Goal: Information Seeking & Learning: Learn about a topic

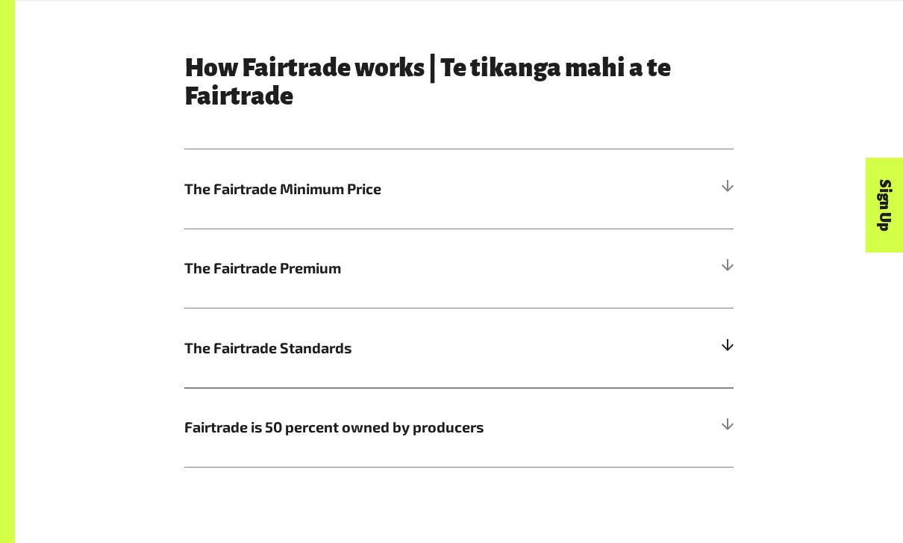
scroll to position [701, 0]
click at [300, 377] on h5 "The Fairtrade Standards" at bounding box center [458, 346] width 549 height 79
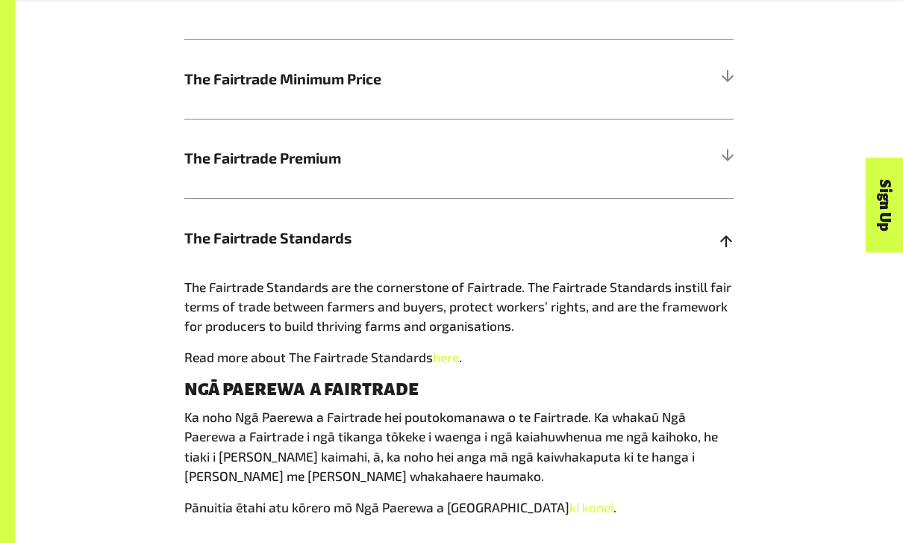
scroll to position [1054, 0]
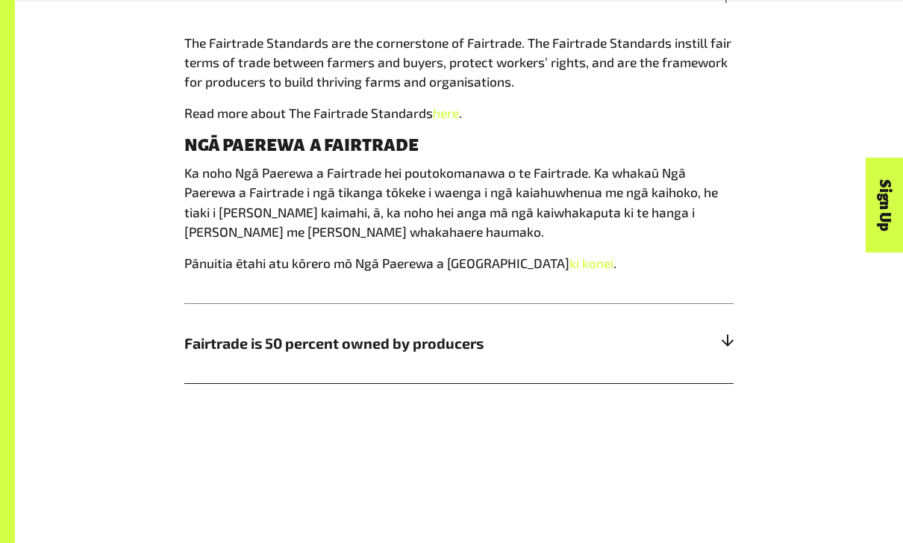
click at [302, 347] on span "Fairtrade is 50 percent owned by producers" at bounding box center [390, 343] width 412 height 22
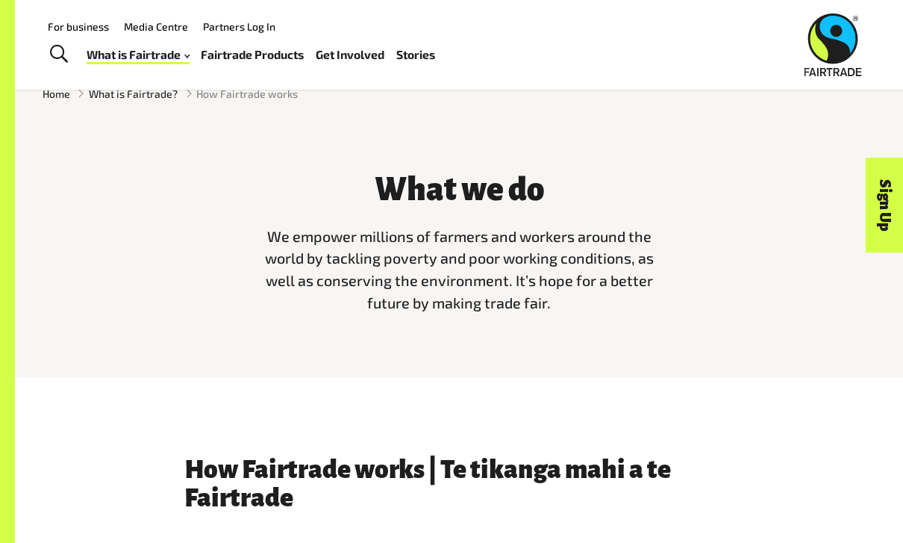
scroll to position [261, 0]
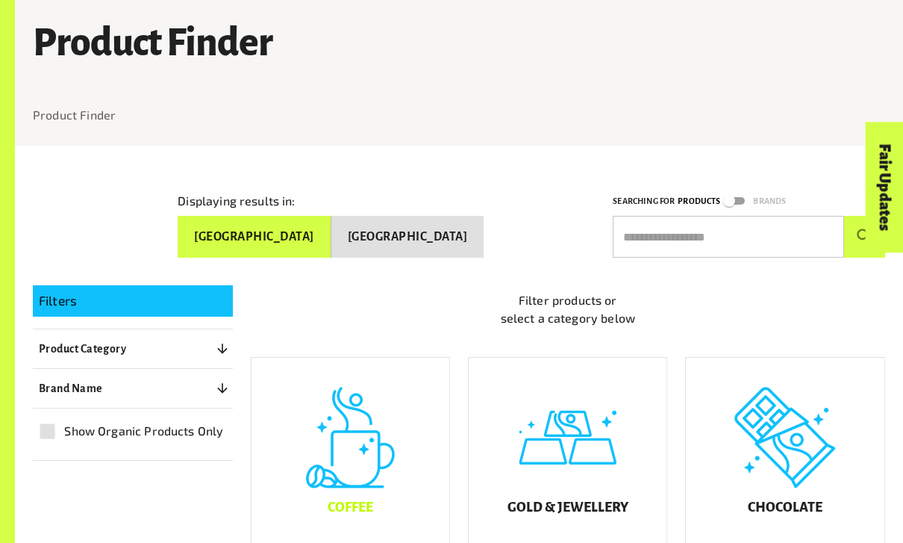
scroll to position [202, 0]
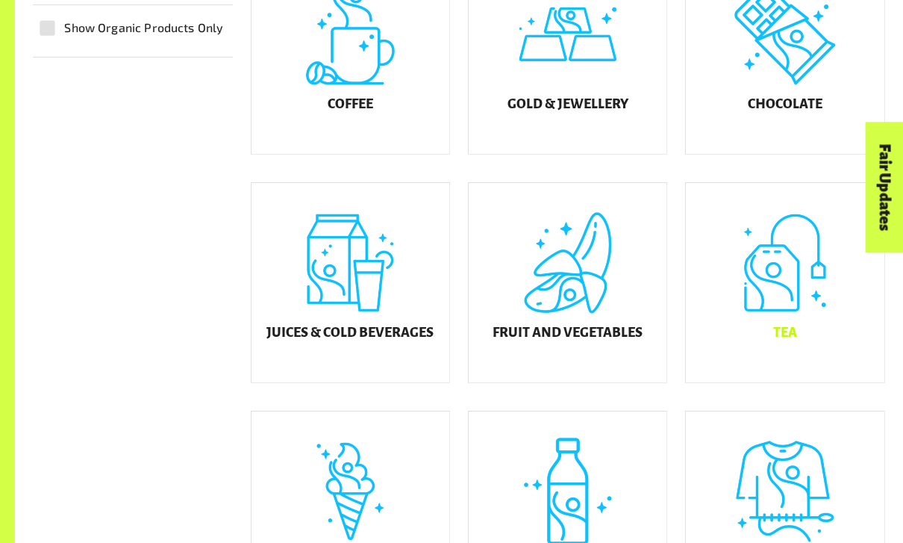
click at [775, 303] on div "Tea" at bounding box center [785, 282] width 198 height 199
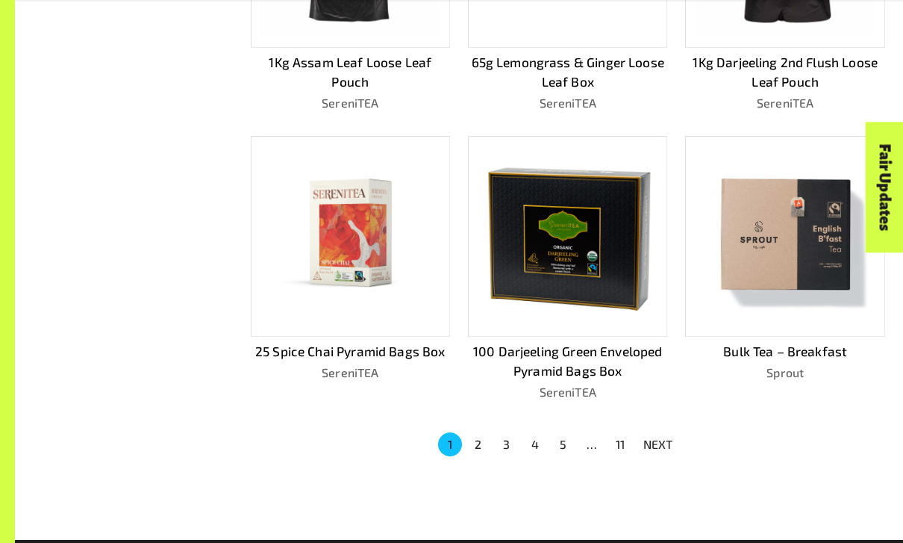
scroll to position [849, 0]
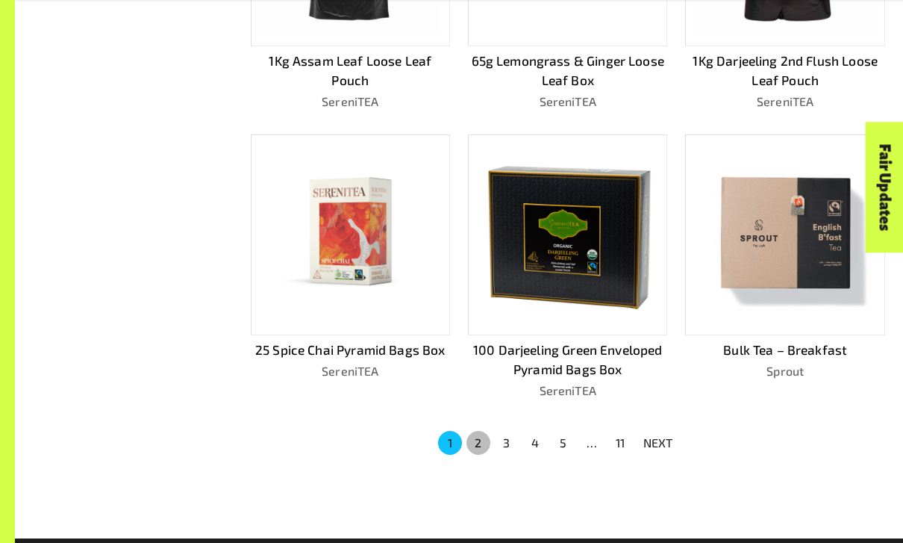
click at [482, 435] on button "2" at bounding box center [478, 443] width 24 height 24
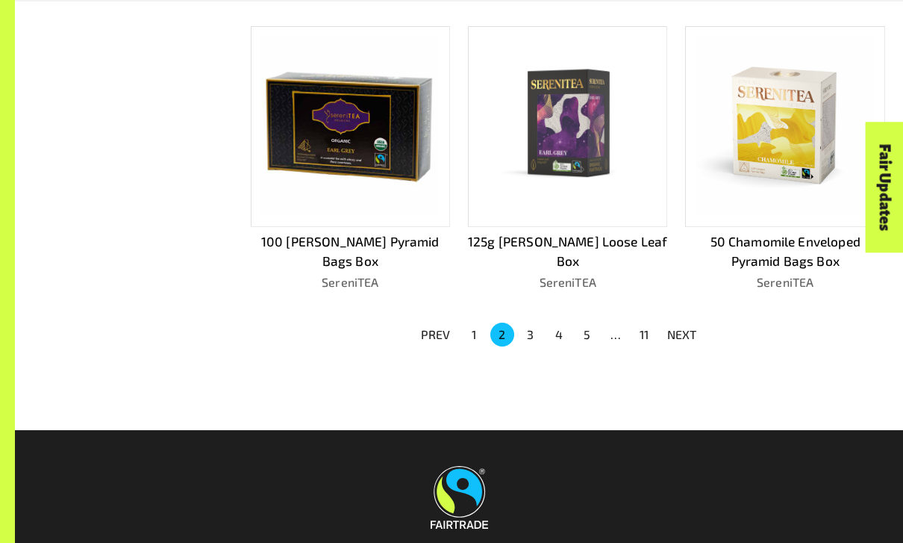
scroll to position [981, 0]
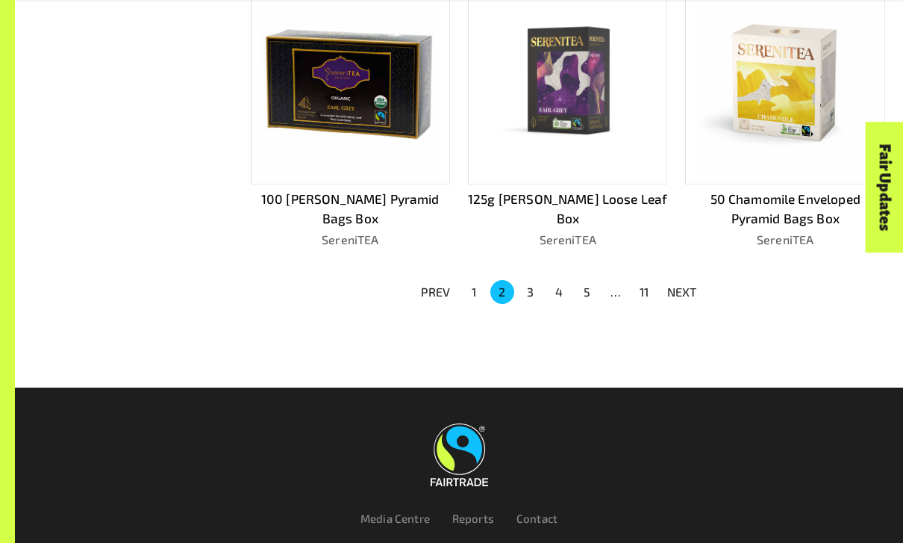
click at [530, 284] on button "3" at bounding box center [531, 292] width 24 height 24
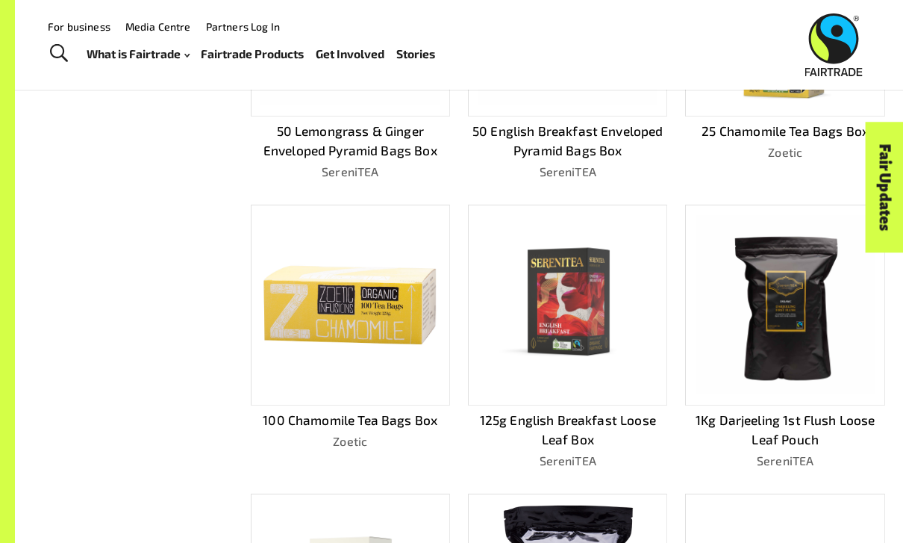
scroll to position [173, 0]
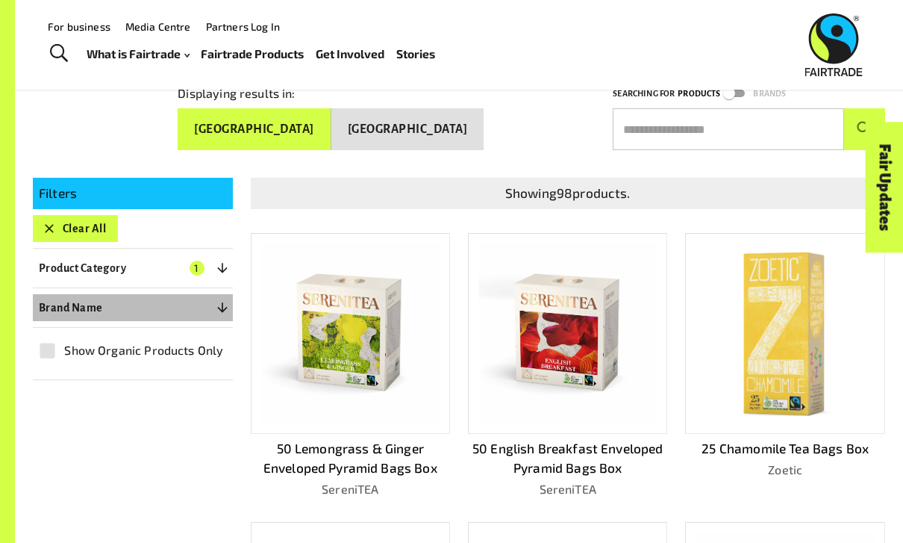
click at [224, 301] on icon "button" at bounding box center [222, 307] width 15 height 15
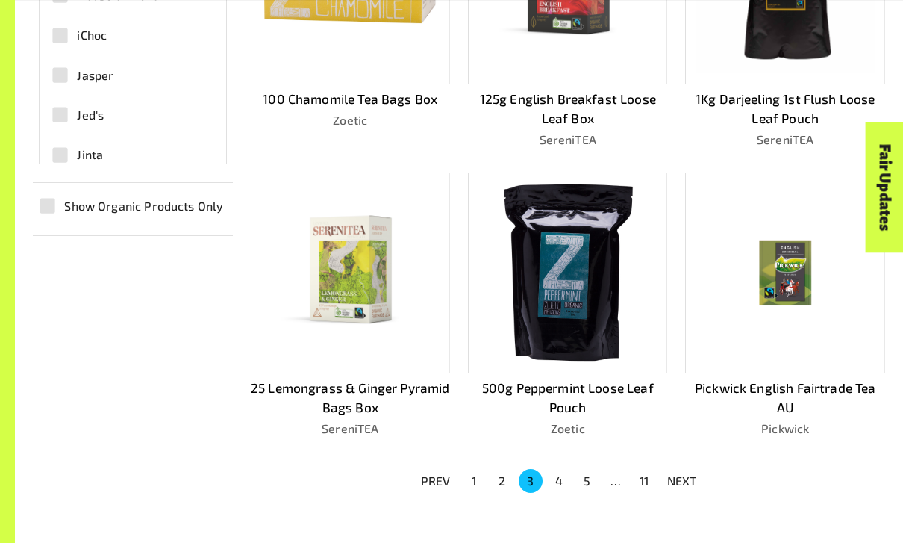
scroll to position [815, 0]
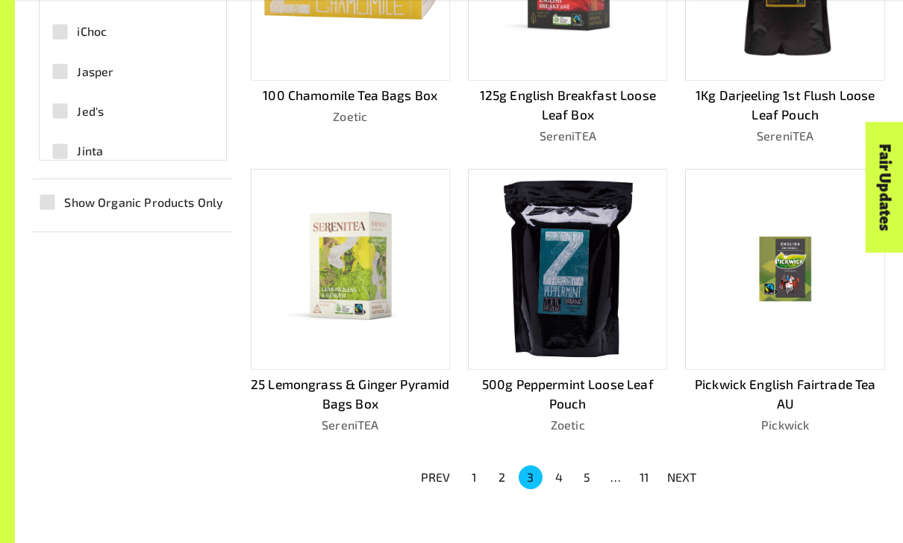
click at [558, 470] on button "4" at bounding box center [559, 477] width 24 height 24
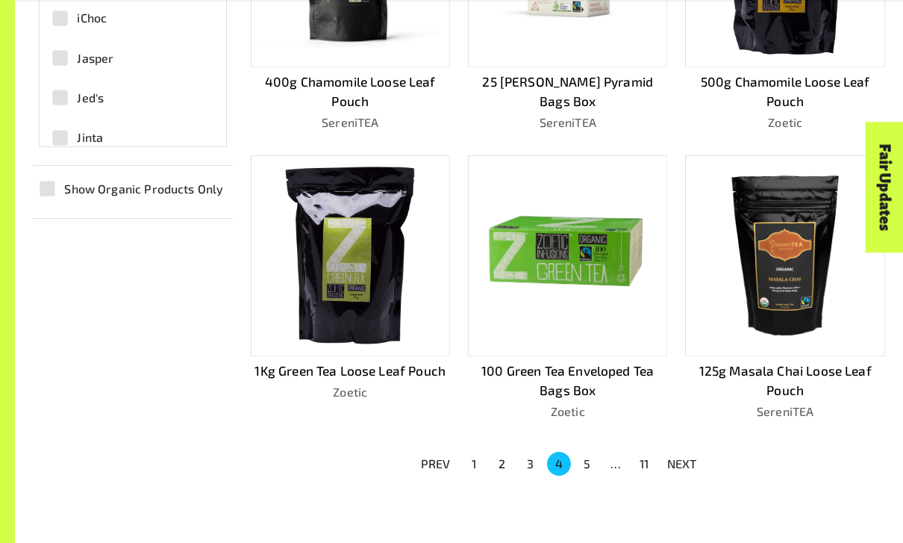
scroll to position [829, 0]
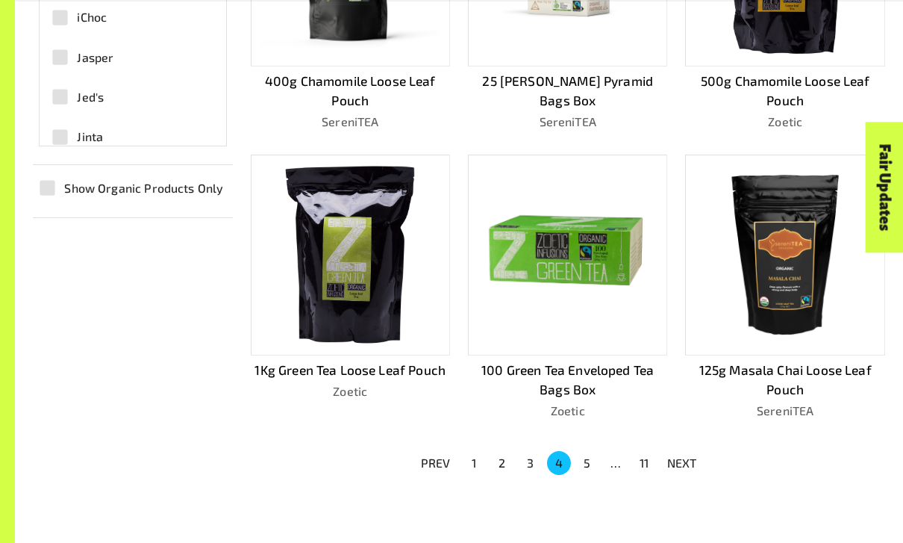
click at [589, 458] on button "5" at bounding box center [587, 463] width 24 height 24
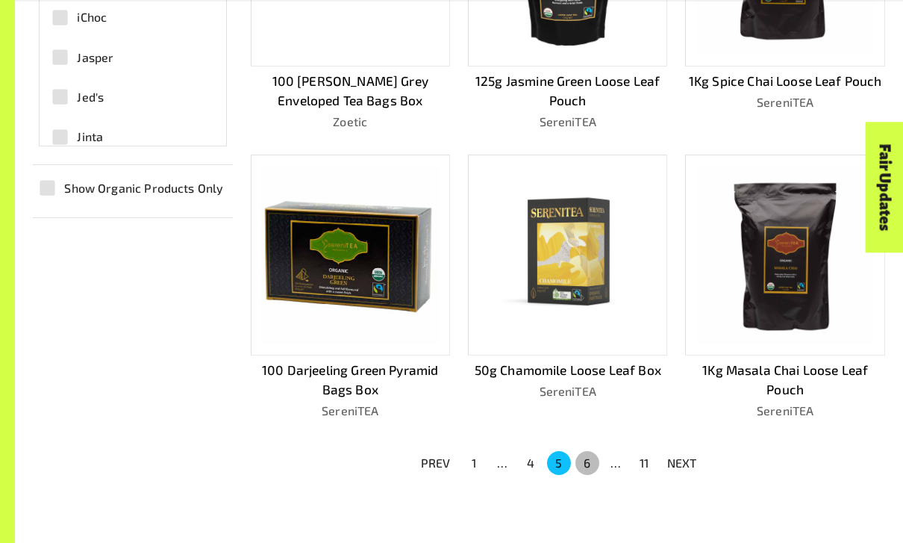
click at [592, 456] on button "6" at bounding box center [587, 463] width 24 height 24
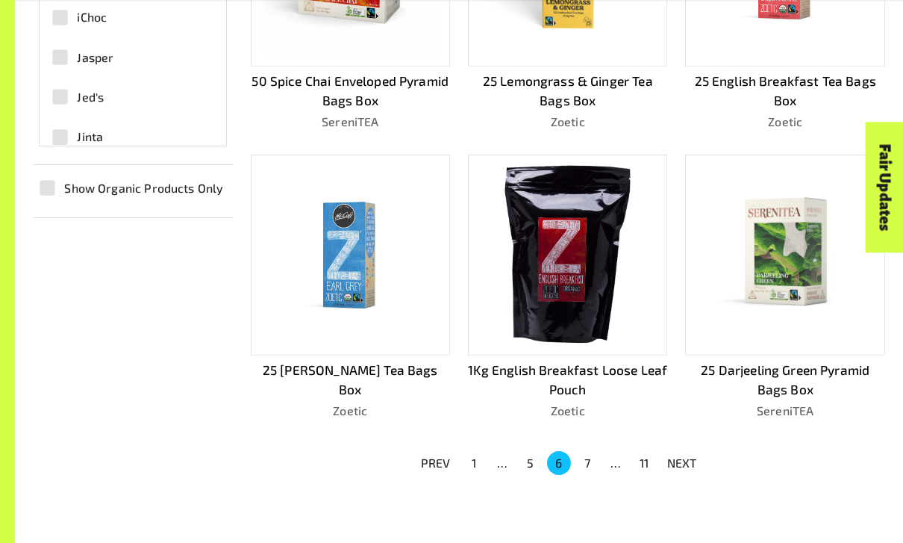
click at [595, 454] on button "7" at bounding box center [587, 463] width 24 height 24
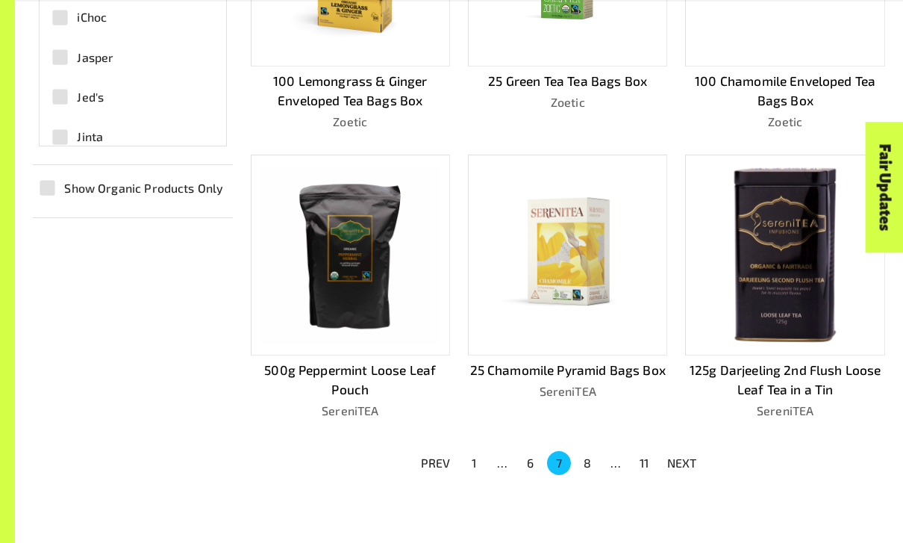
click at [593, 452] on button "8" at bounding box center [587, 463] width 24 height 24
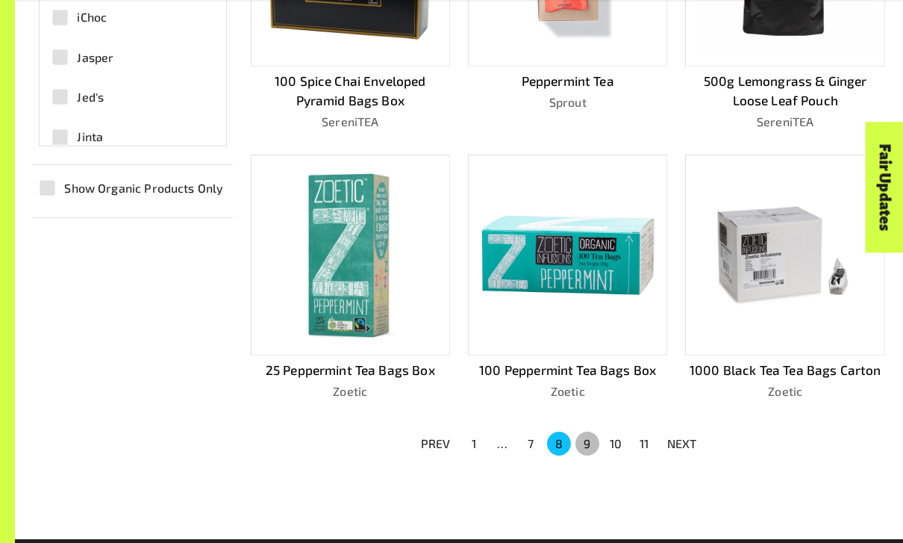
click at [590, 438] on button "9" at bounding box center [587, 443] width 24 height 24
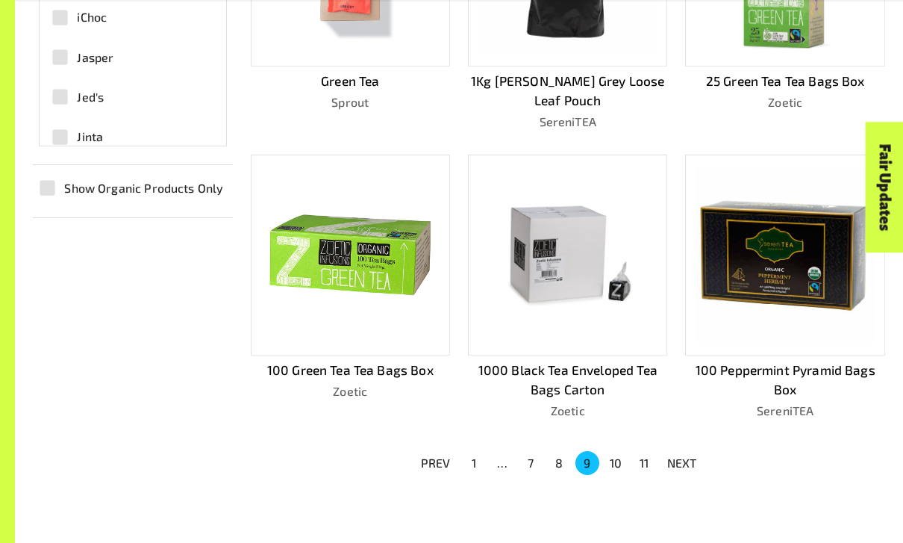
click at [613, 451] on button "10" at bounding box center [616, 463] width 24 height 24
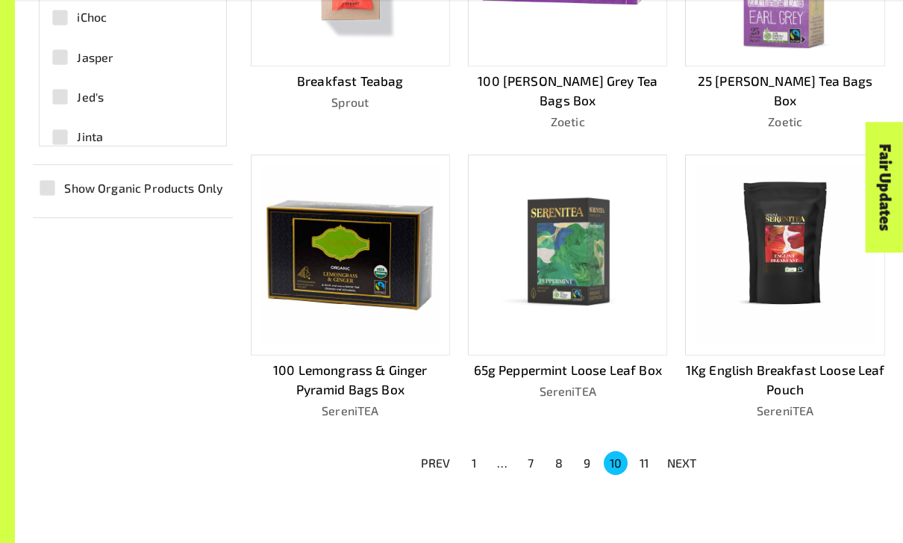
click at [646, 451] on button "11" at bounding box center [644, 463] width 24 height 24
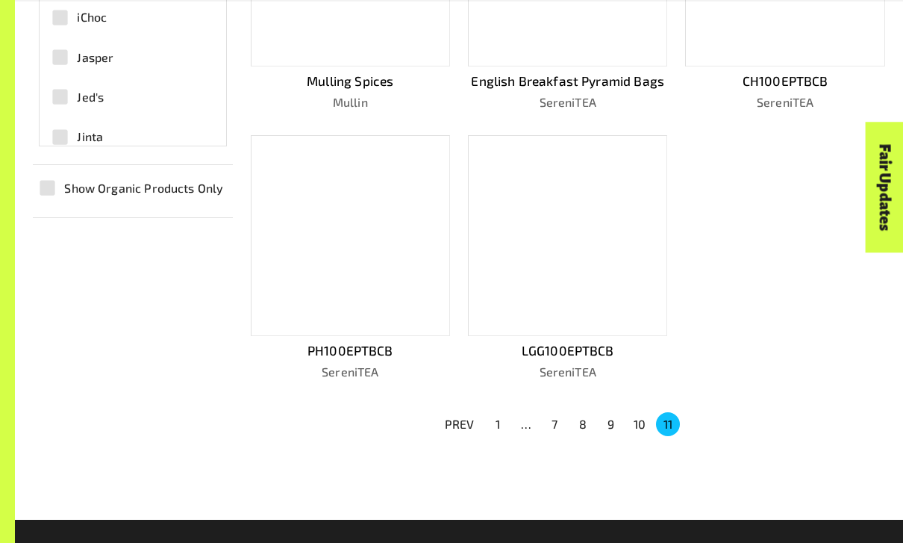
scroll to position [819, 0]
